Goal: Information Seeking & Learning: Learn about a topic

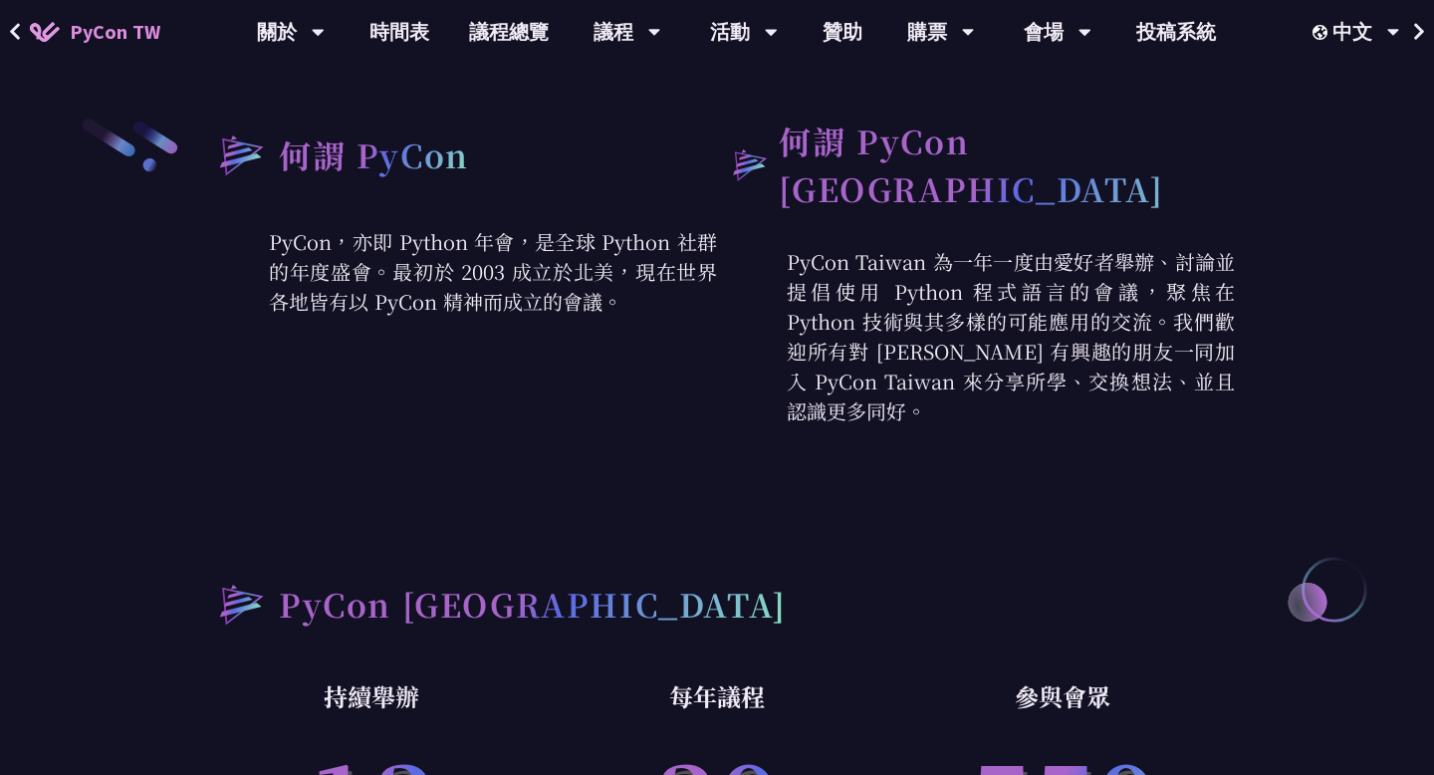
scroll to position [1101, 0]
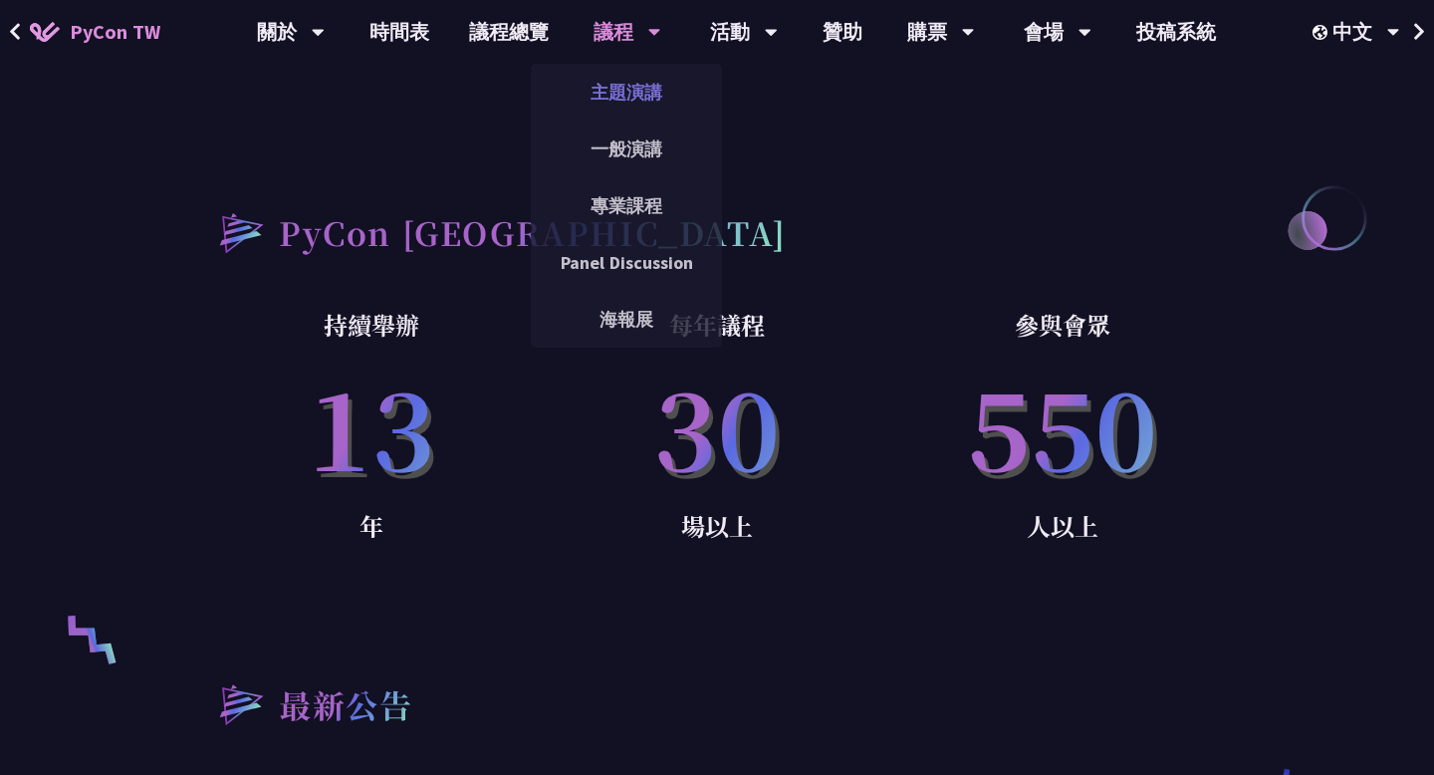
click at [626, 100] on link "主題演講" at bounding box center [626, 92] width 191 height 47
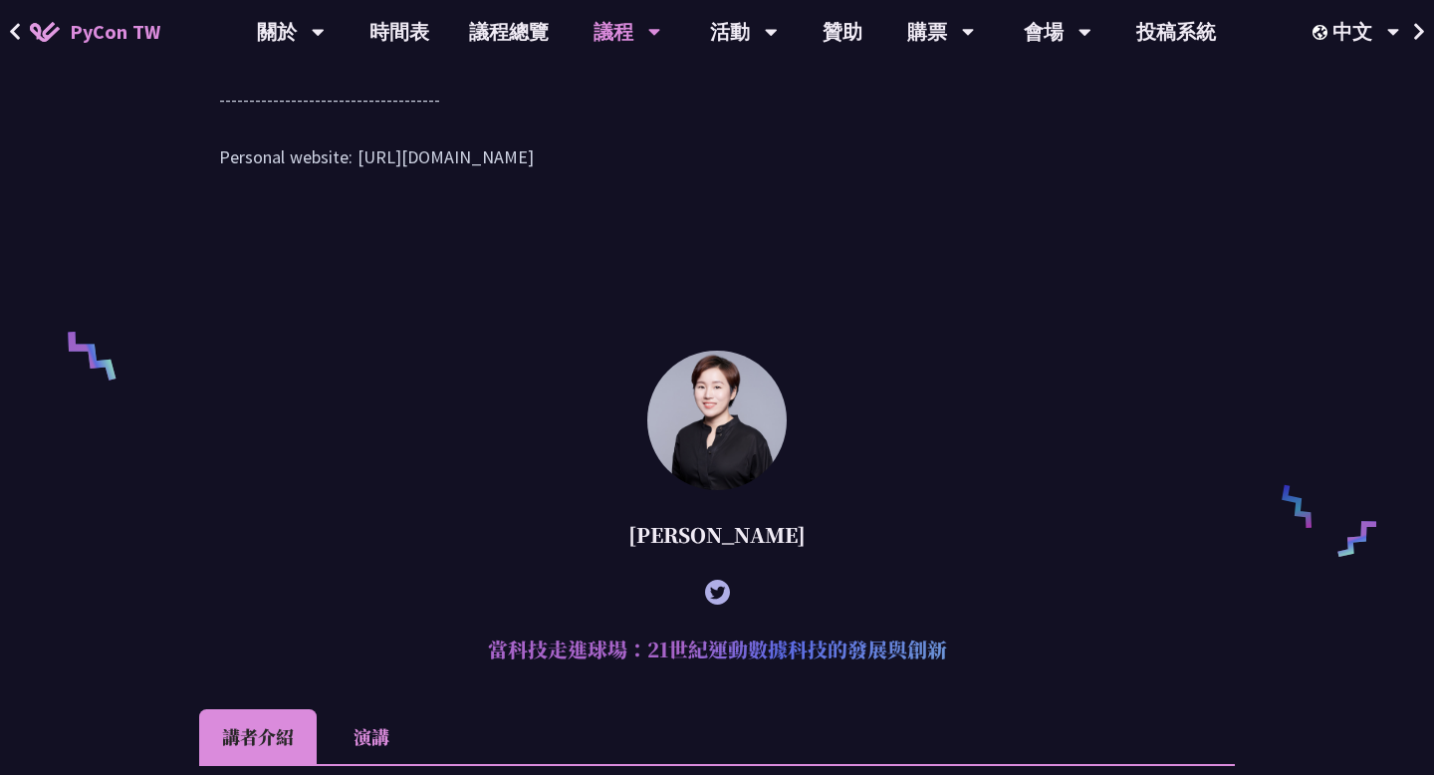
scroll to position [1120, 0]
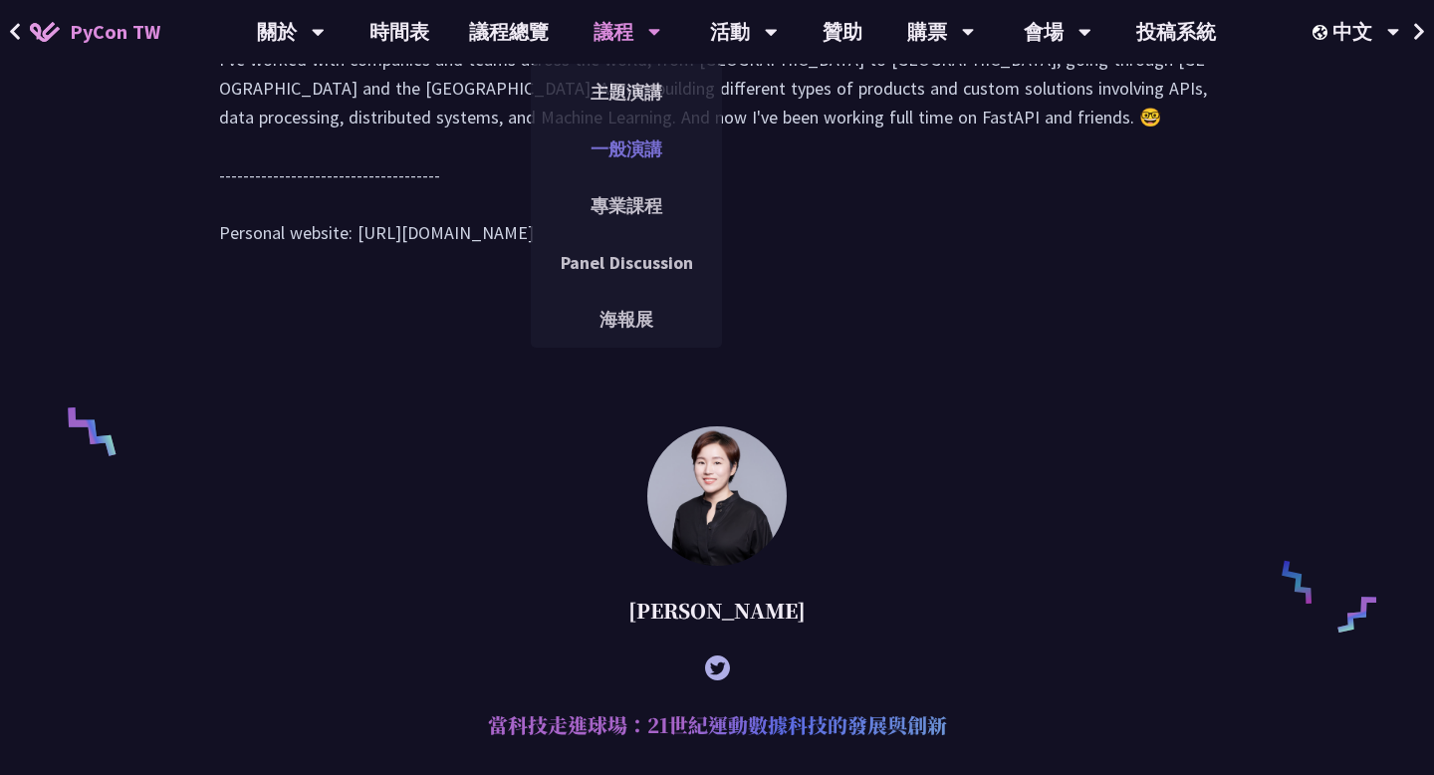
click at [626, 152] on link "一般演講" at bounding box center [626, 148] width 191 height 47
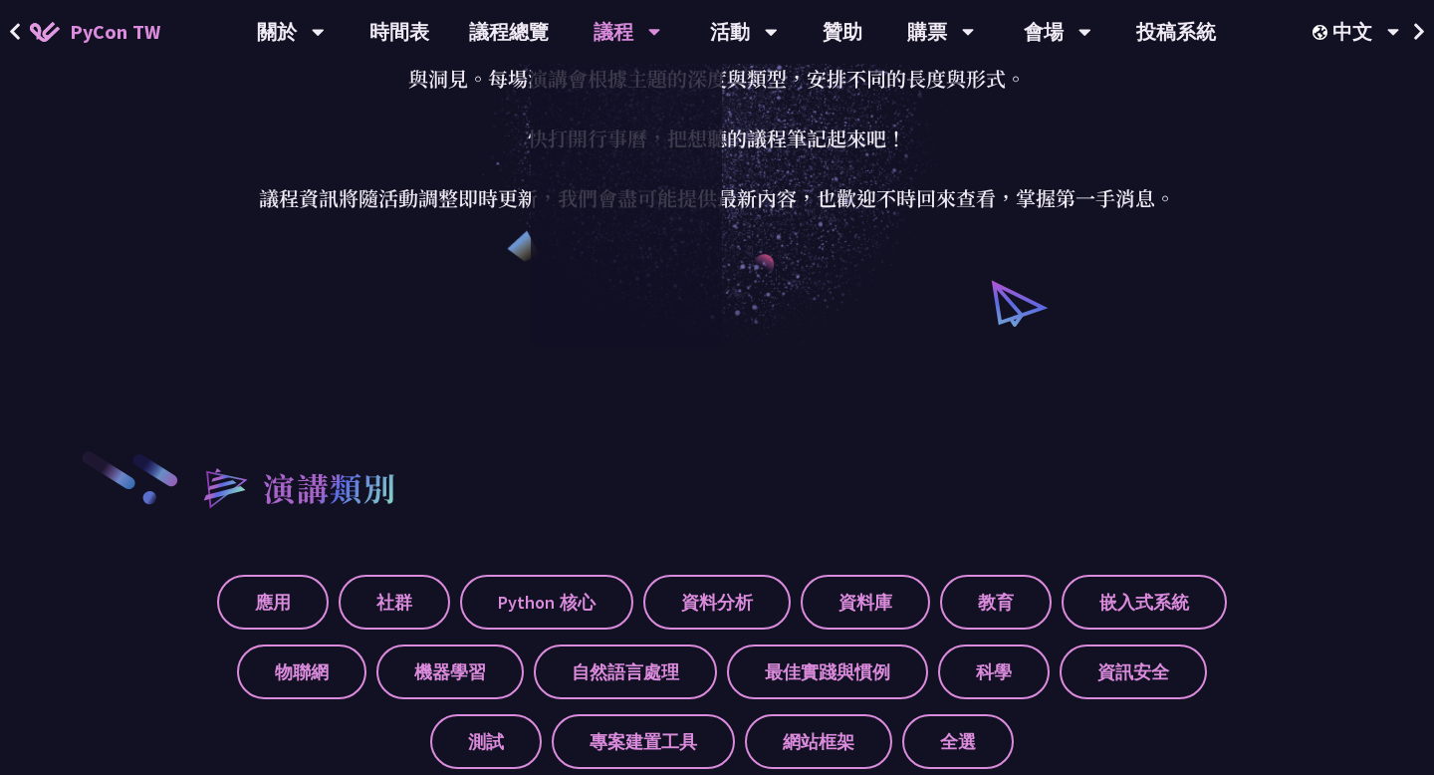
scroll to position [618, 0]
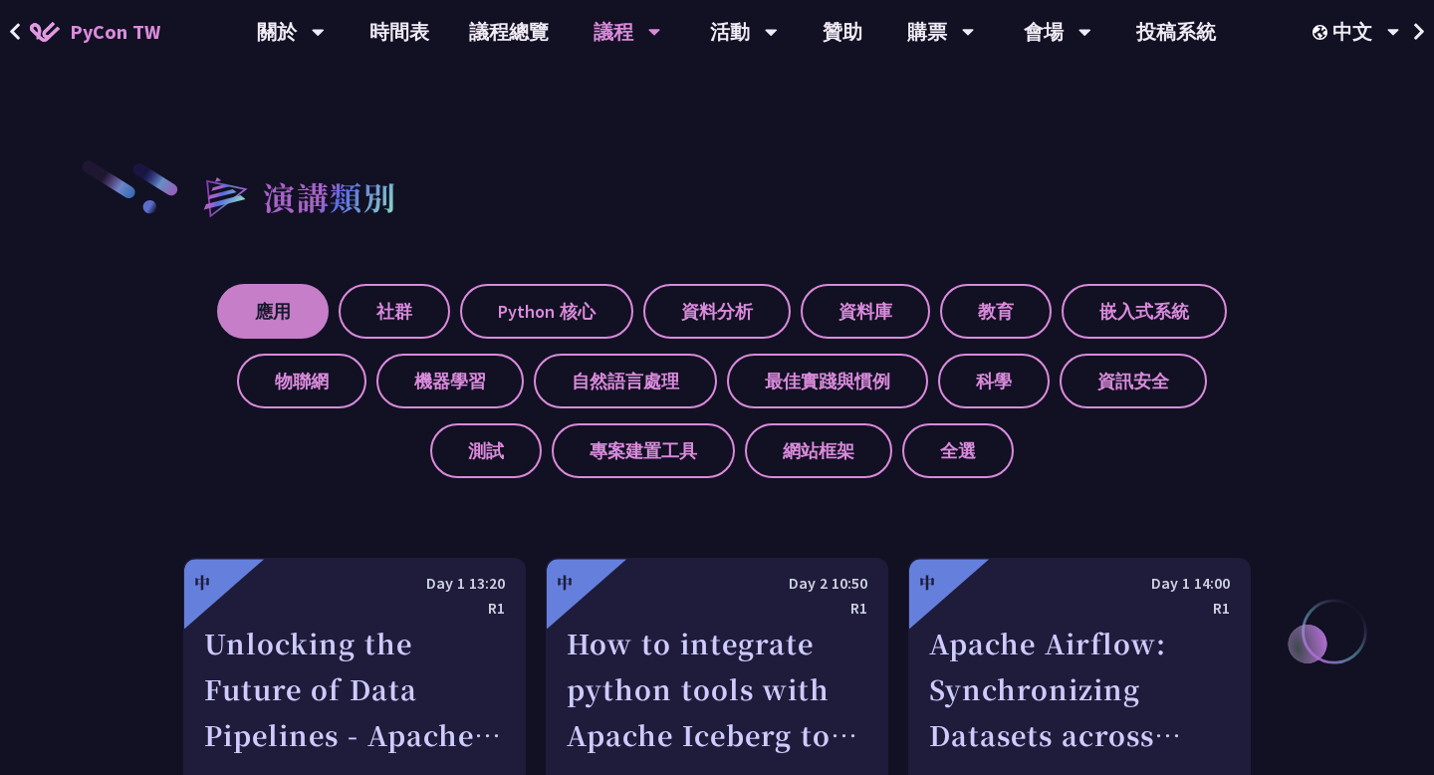
click at [257, 287] on label "應用" at bounding box center [273, 311] width 112 height 55
click at [0, 0] on input "應用" at bounding box center [0, 0] width 0 height 0
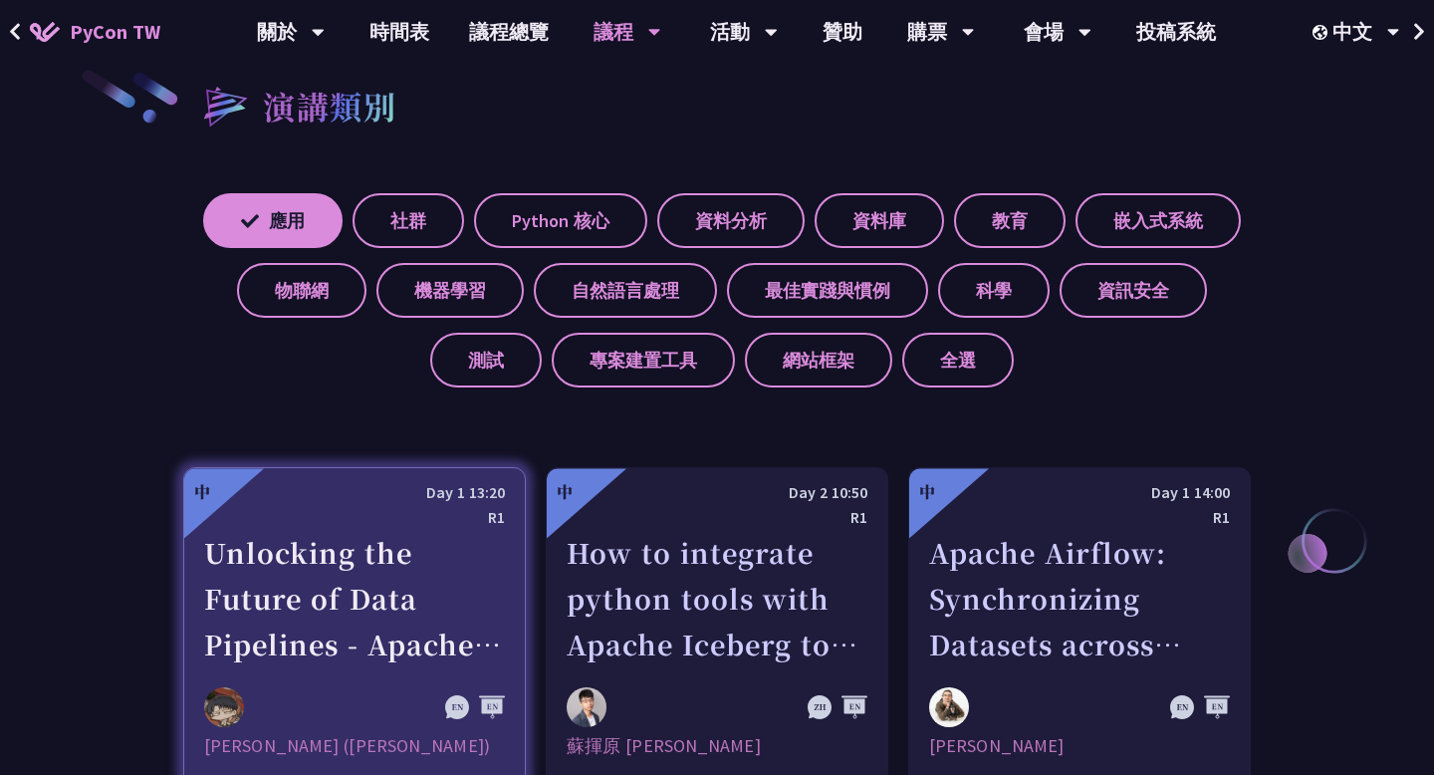
scroll to position [706, 0]
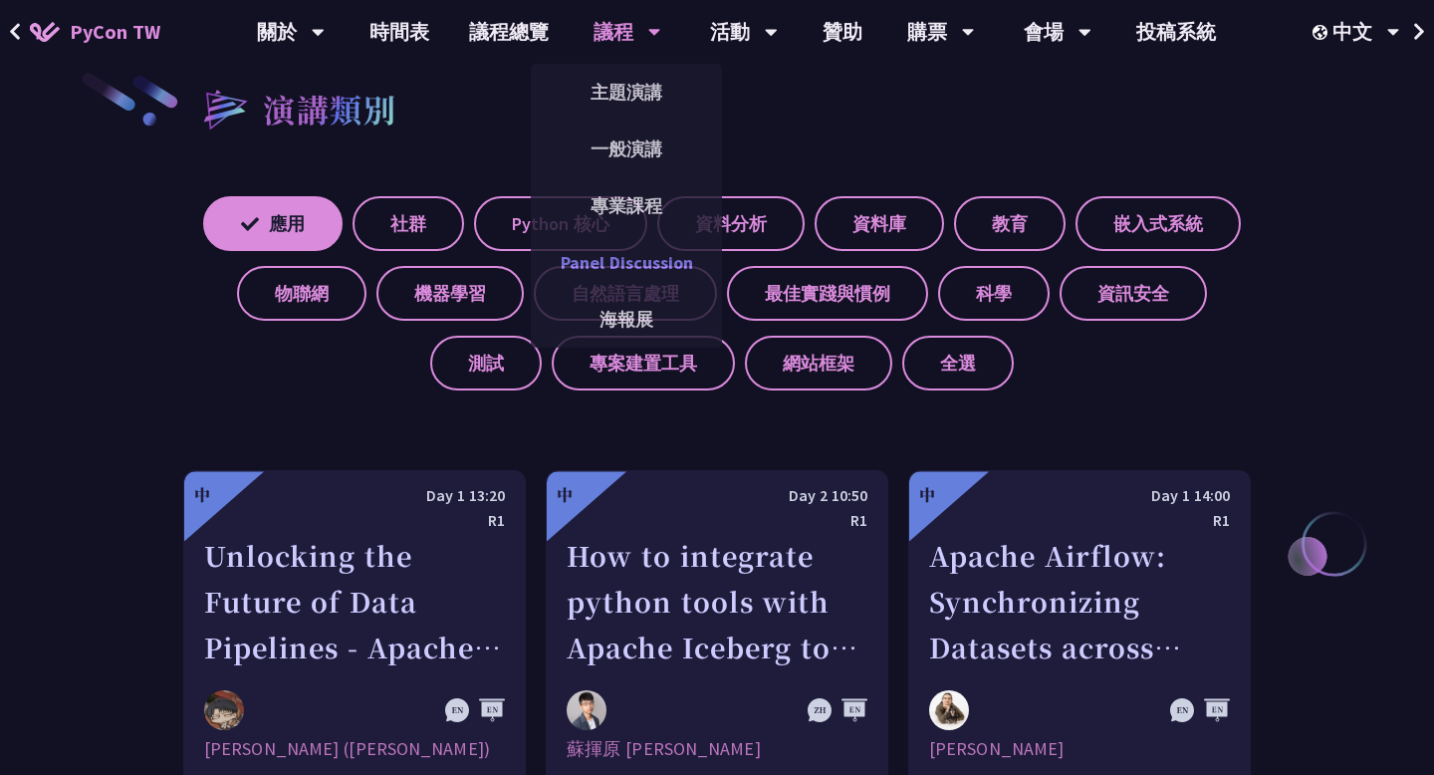
click at [628, 261] on link "Panel Discussion" at bounding box center [626, 262] width 191 height 47
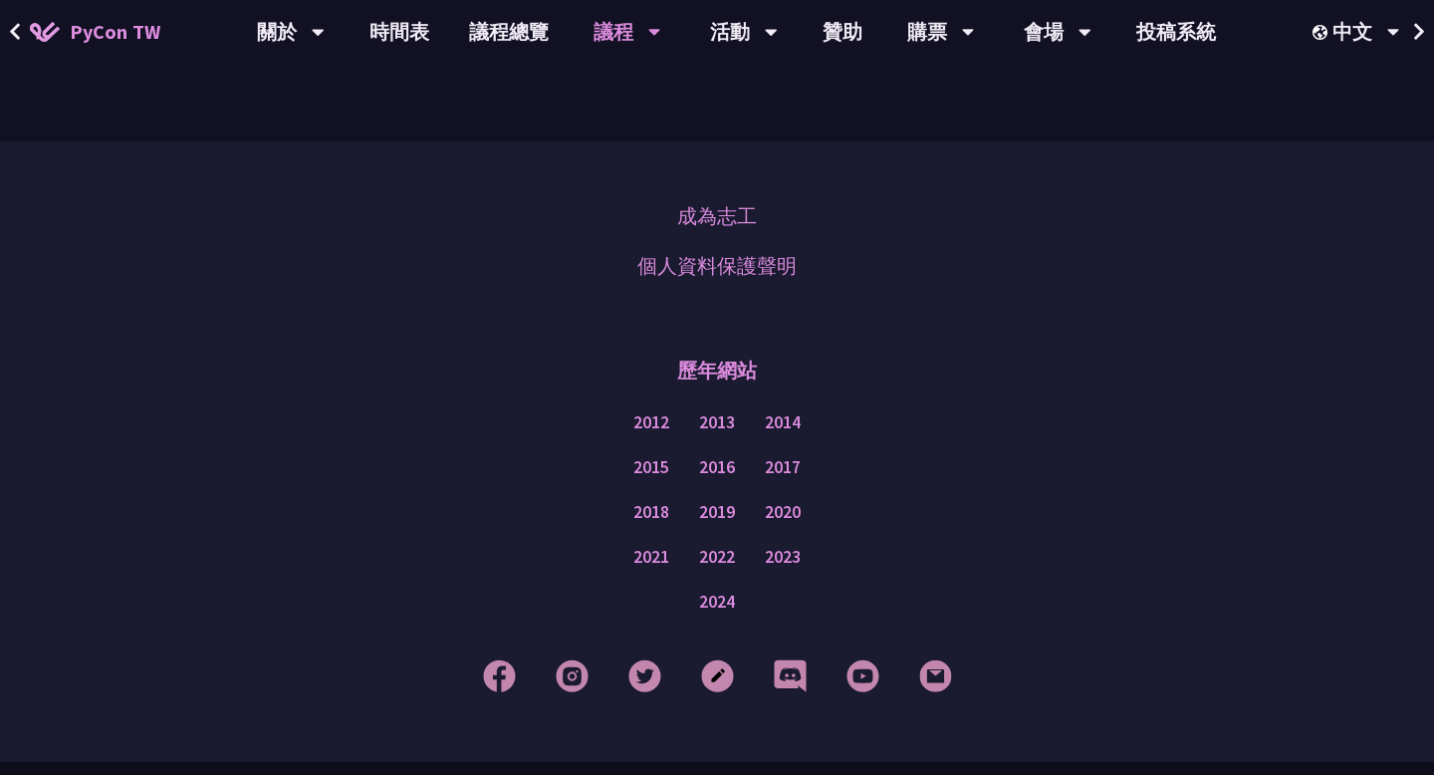
scroll to position [1406, 0]
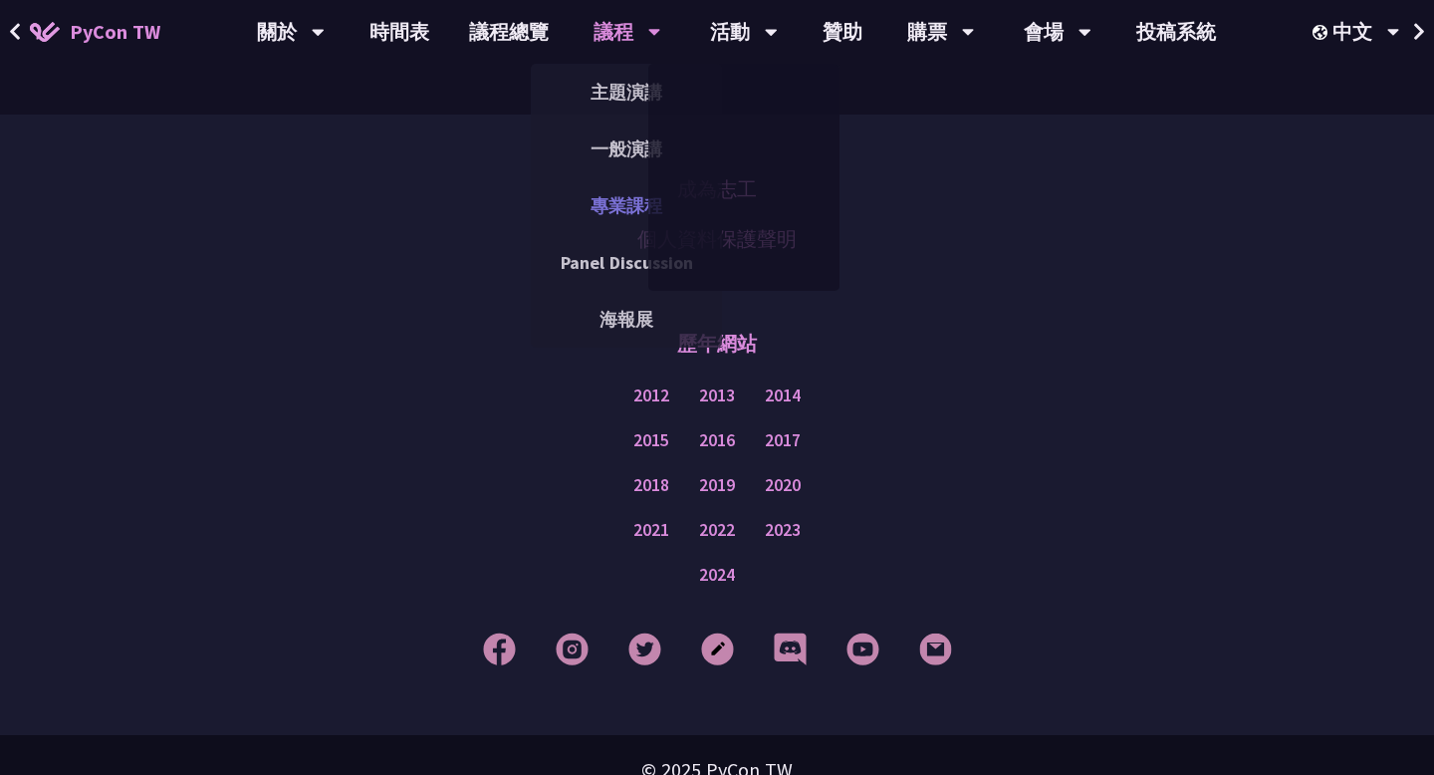
click at [627, 213] on link "專業課程" at bounding box center [626, 205] width 191 height 47
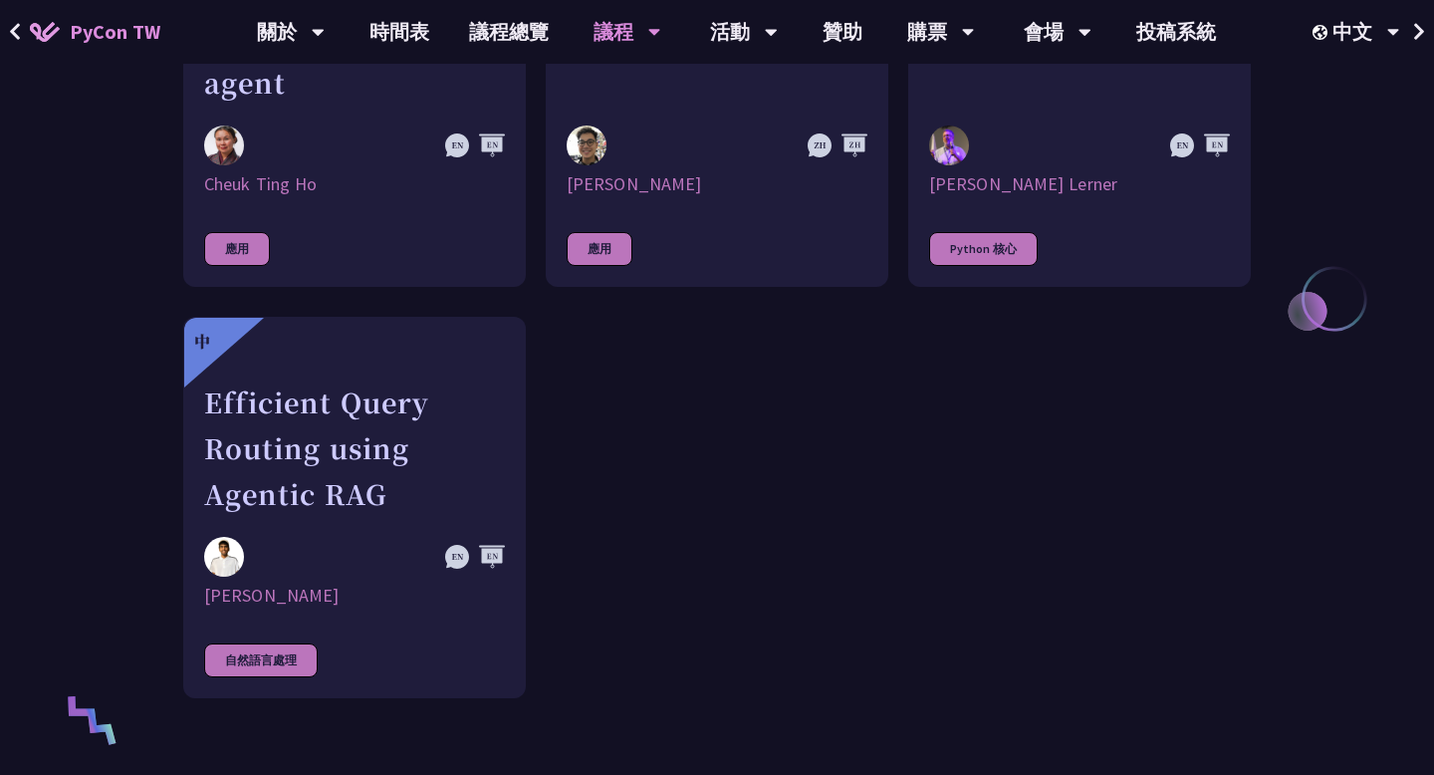
scroll to position [566, 0]
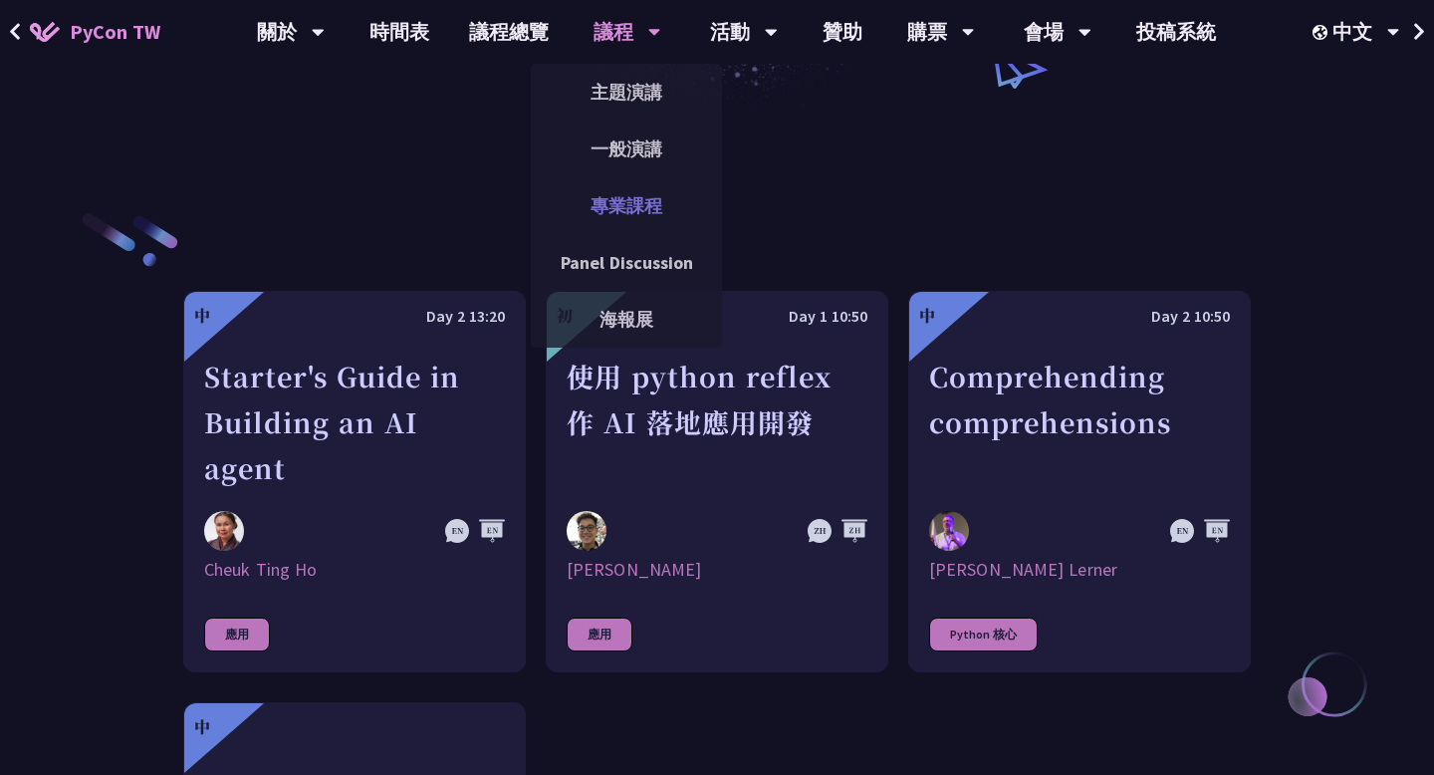
click at [639, 201] on link "專業課程" at bounding box center [626, 205] width 191 height 47
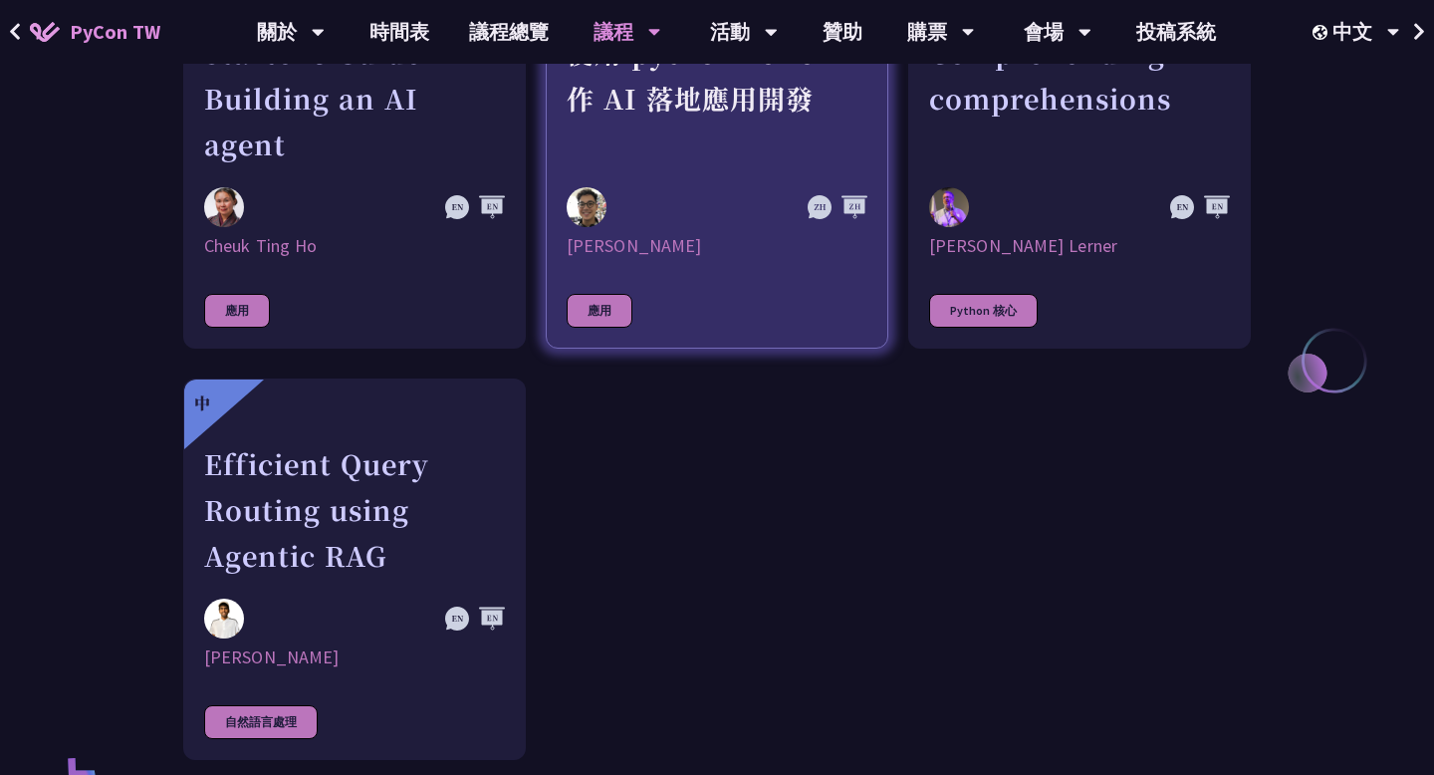
scroll to position [798, 0]
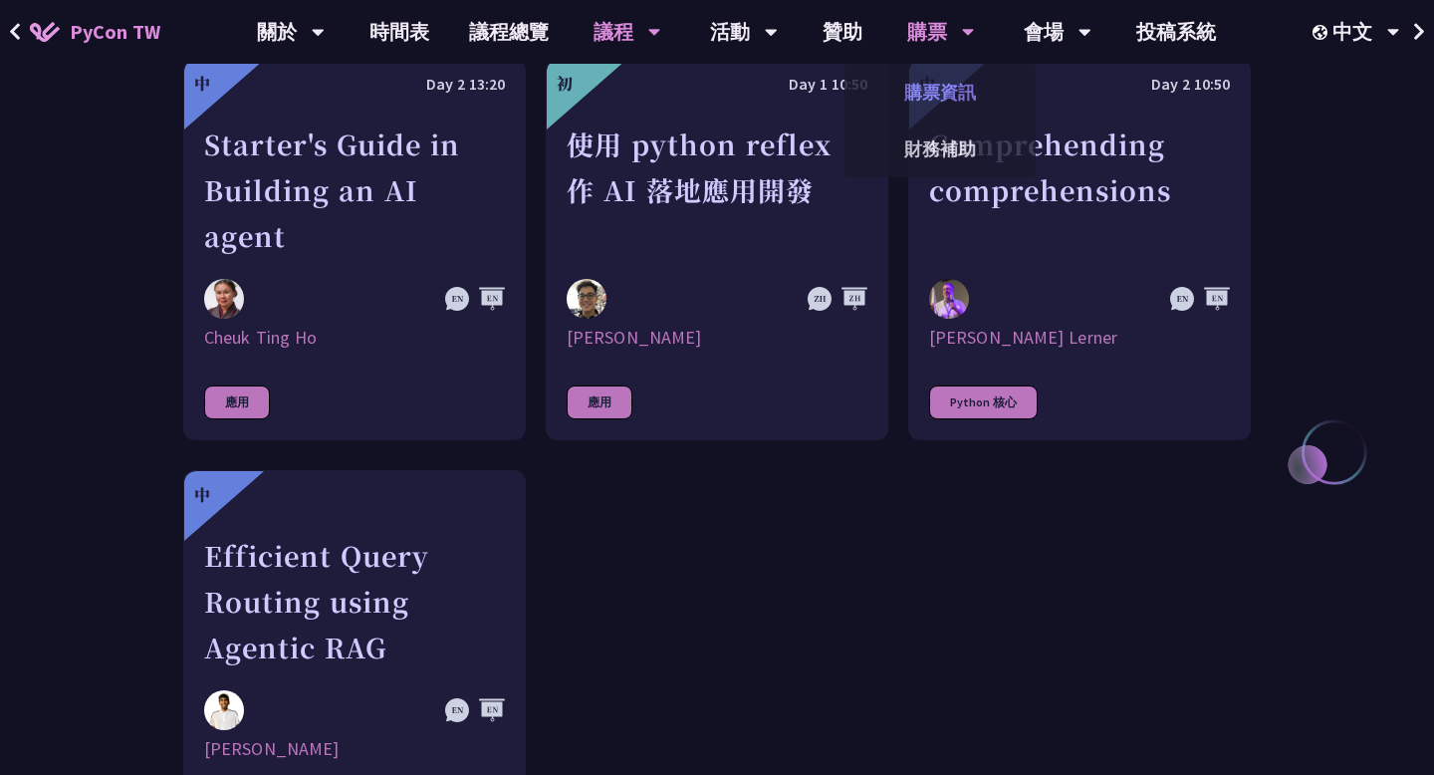
click at [946, 92] on link "購票資訊" at bounding box center [939, 92] width 191 height 47
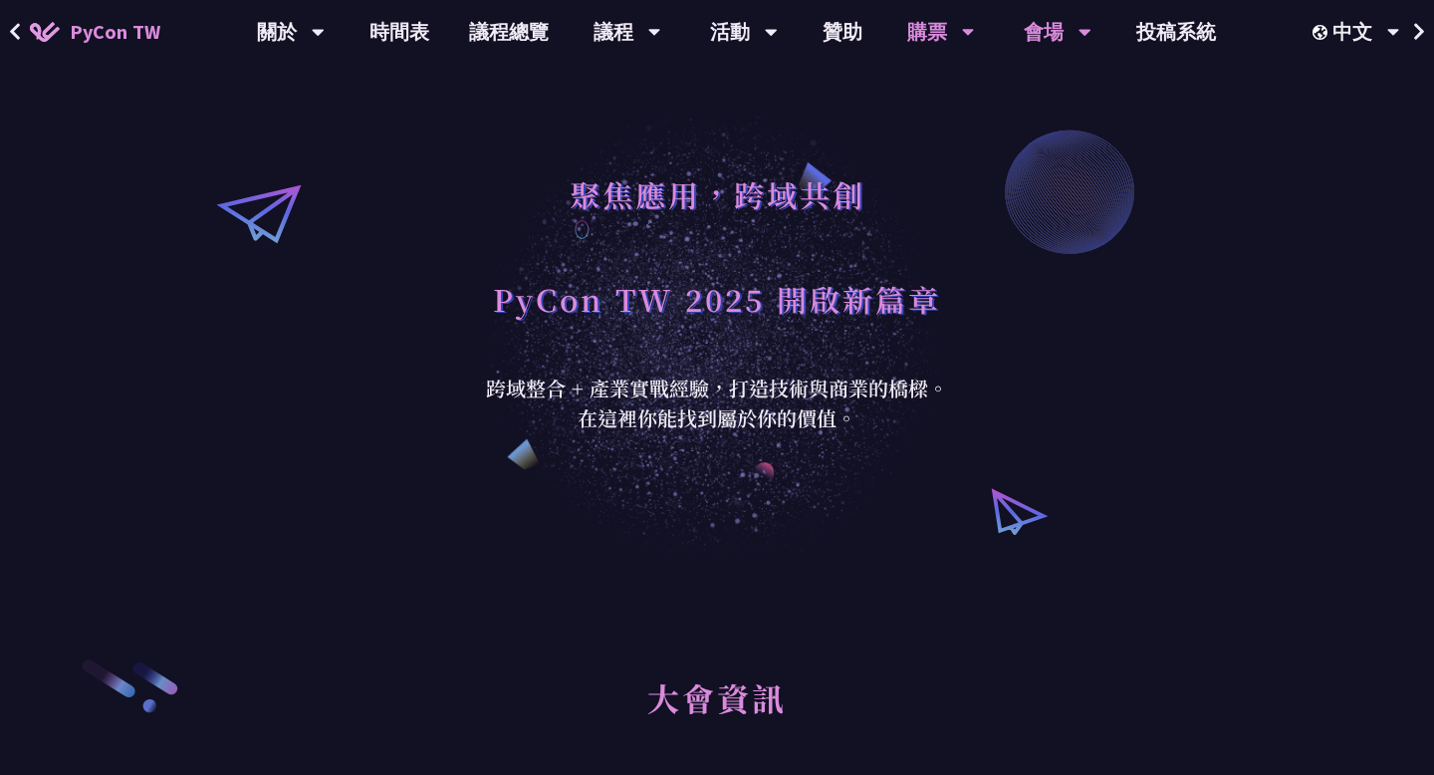
scroll to position [798, 0]
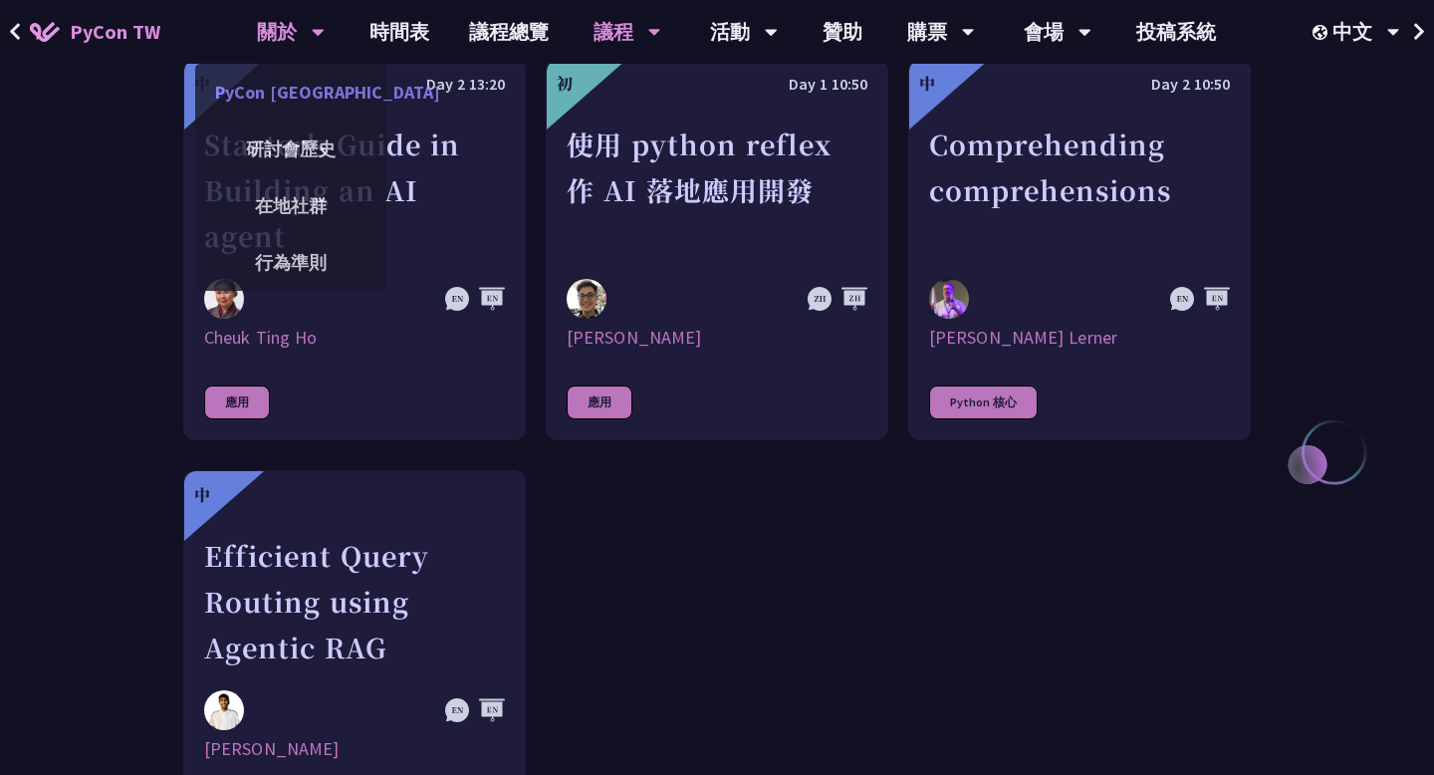
click at [299, 94] on link "PyCon [GEOGRAPHIC_DATA]" at bounding box center [290, 92] width 191 height 47
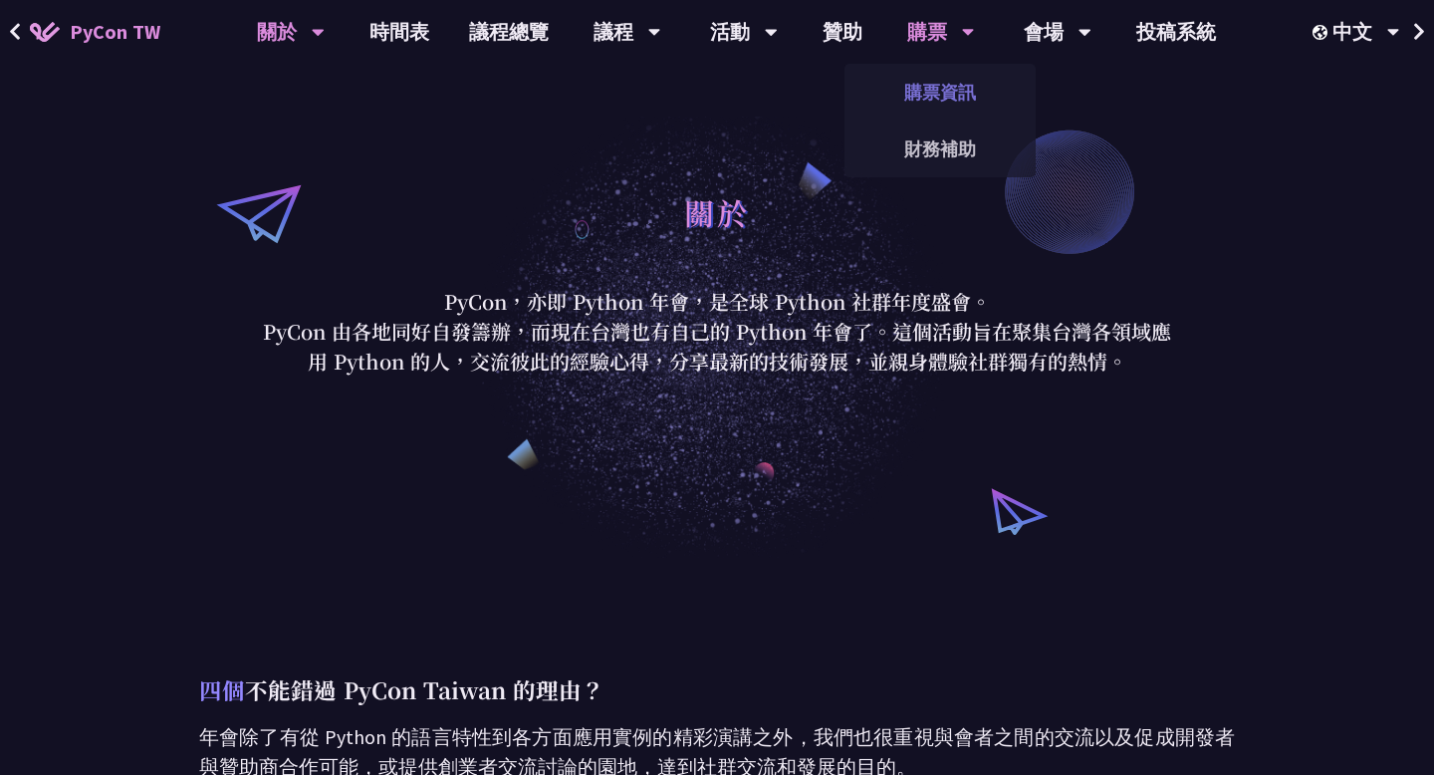
click at [926, 91] on link "購票資訊" at bounding box center [939, 92] width 191 height 47
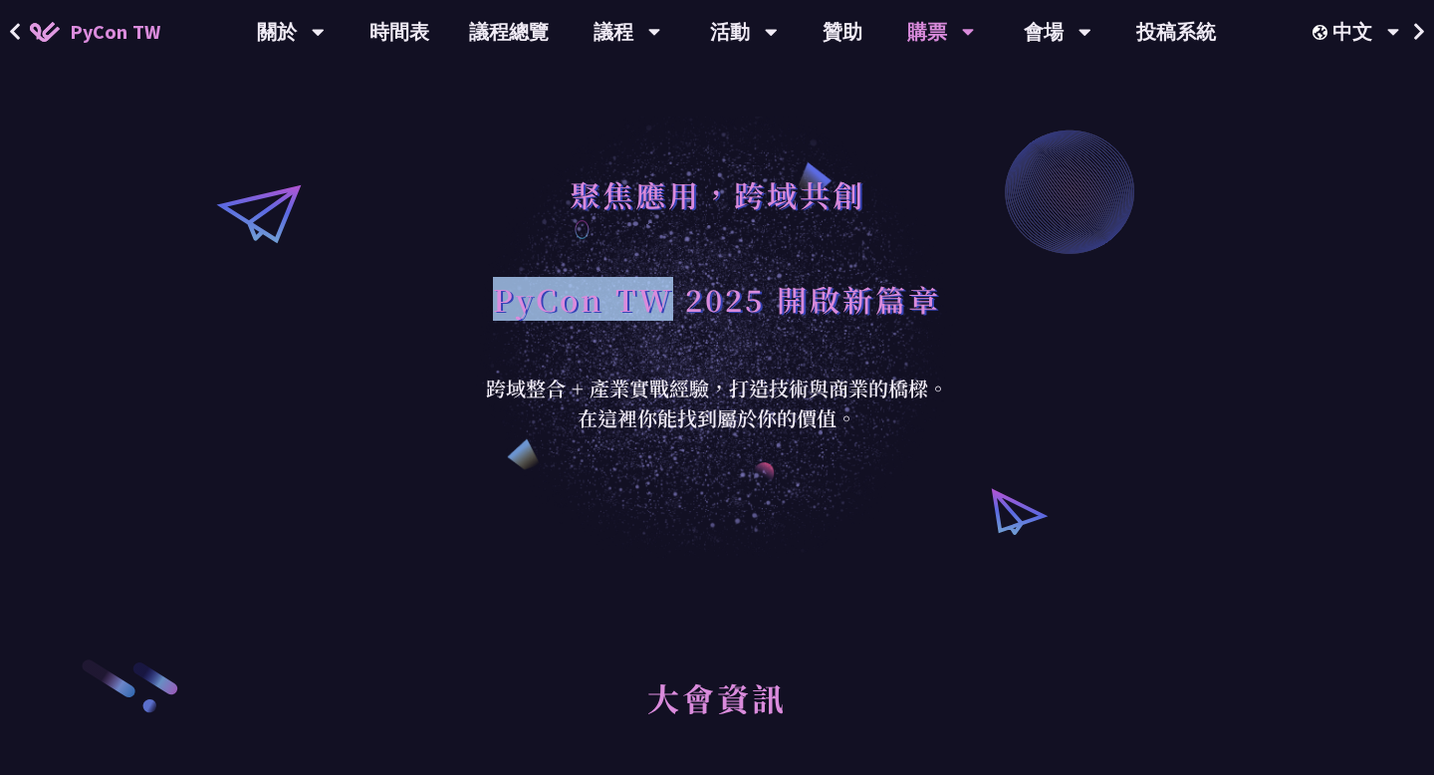
drag, startPoint x: 485, startPoint y: 302, endPoint x: 667, endPoint y: 298, distance: 182.3
click at [667, 298] on div "聚焦應用，跨域共創 PyCon TW 2025 開啟新篇章" at bounding box center [717, 268] width 488 height 209
copy h1 "PyCon TW"
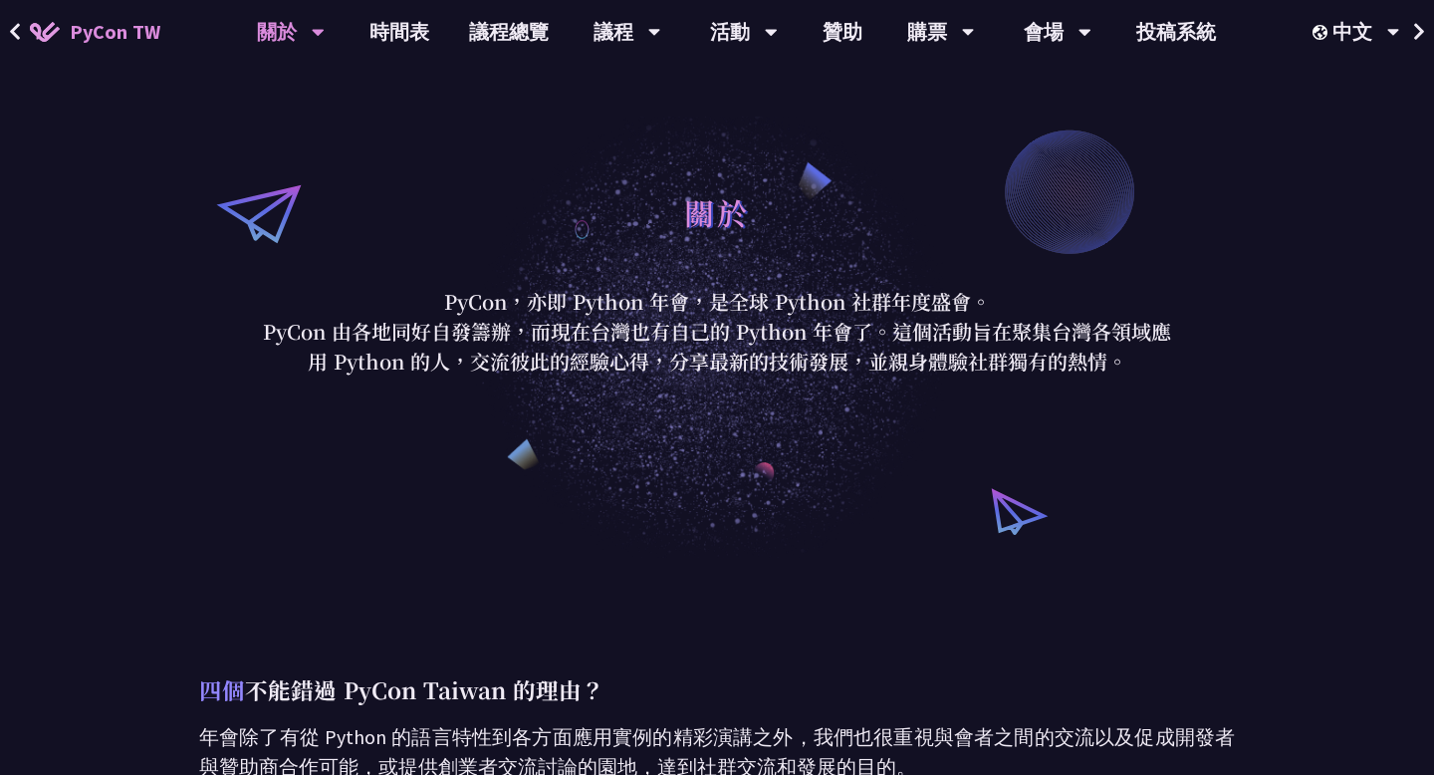
scroll to position [798, 0]
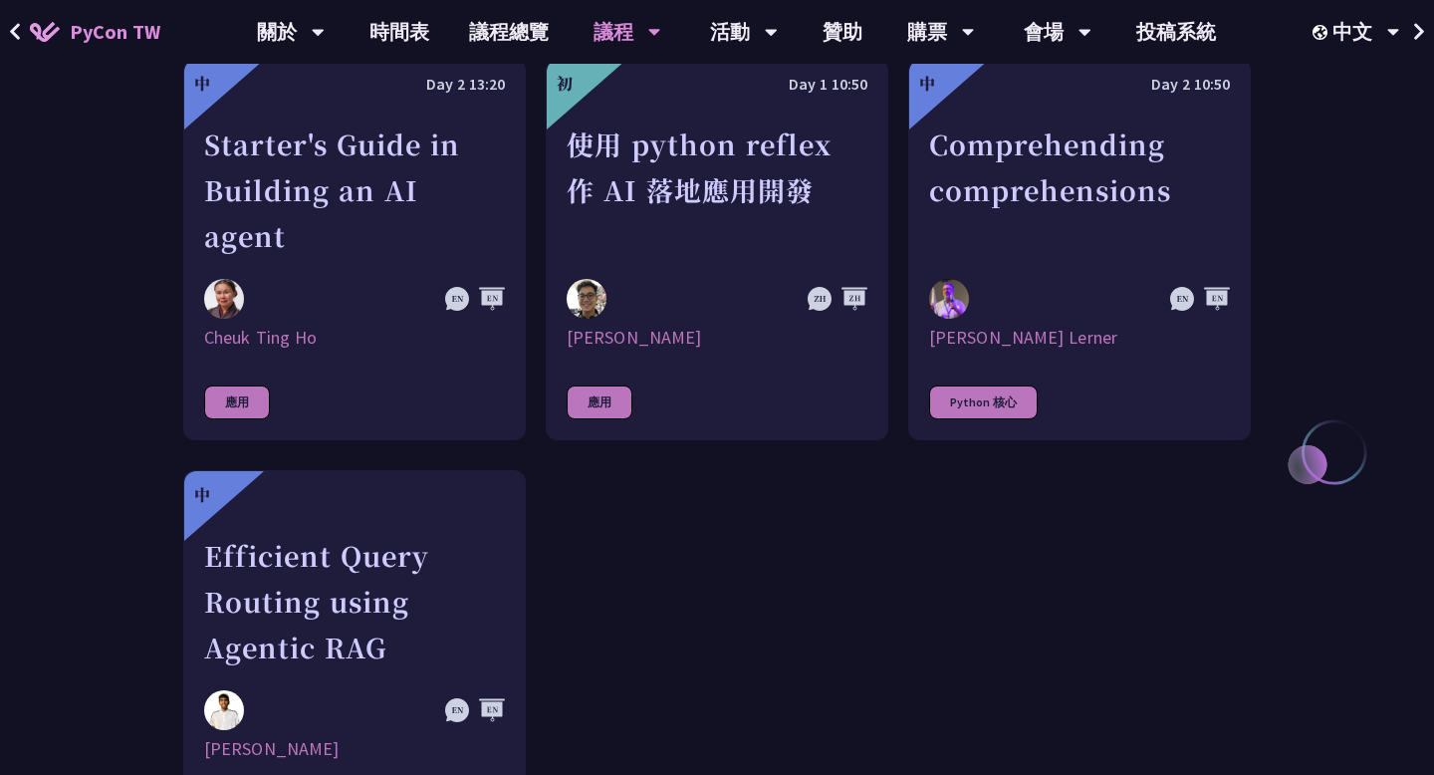
scroll to position [1406, 0]
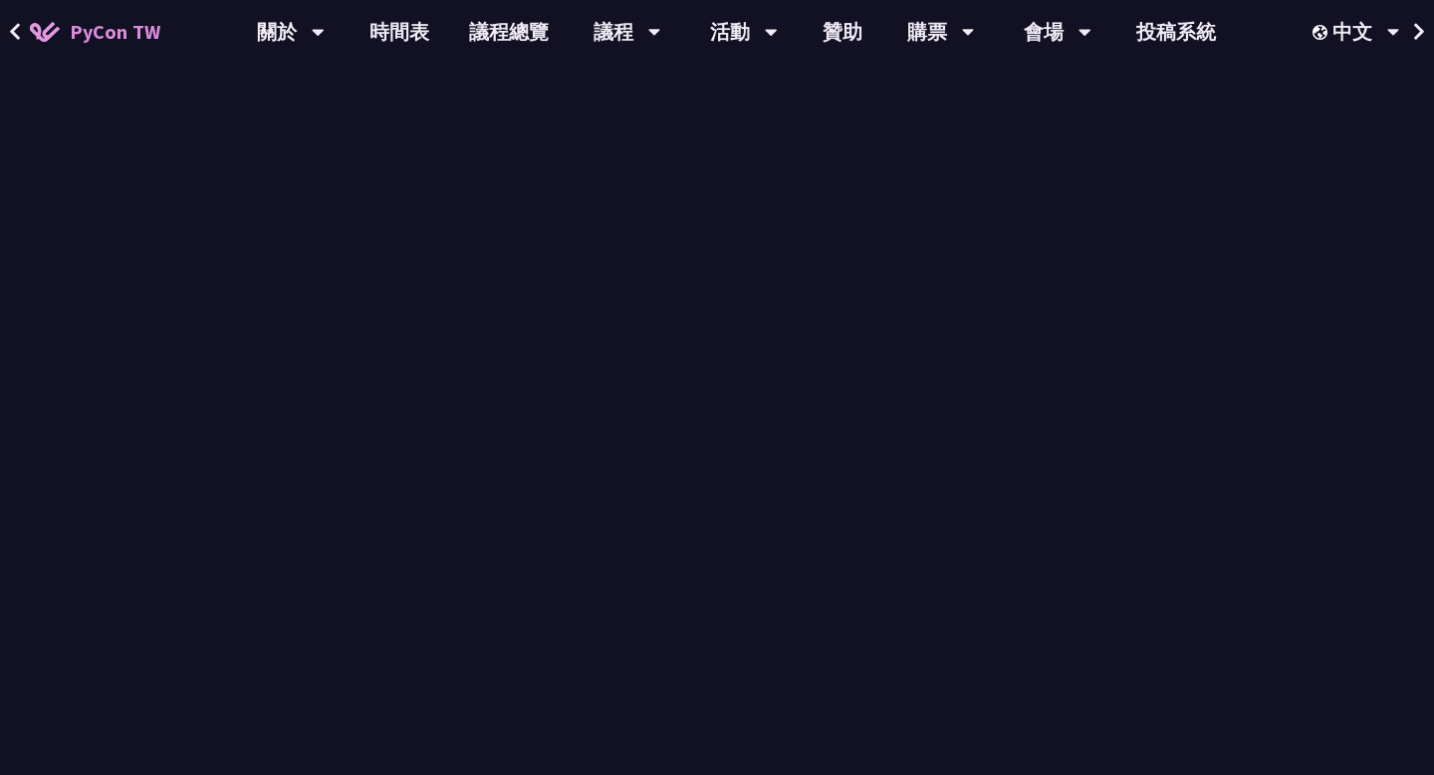
scroll to position [1101, 0]
